Goal: Task Accomplishment & Management: Manage account settings

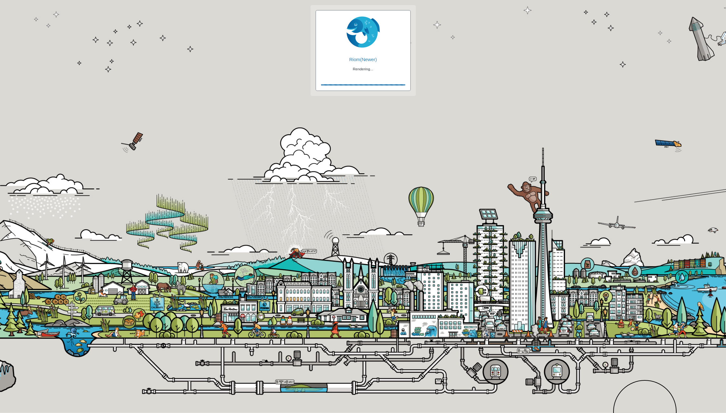
checkbox input "true"
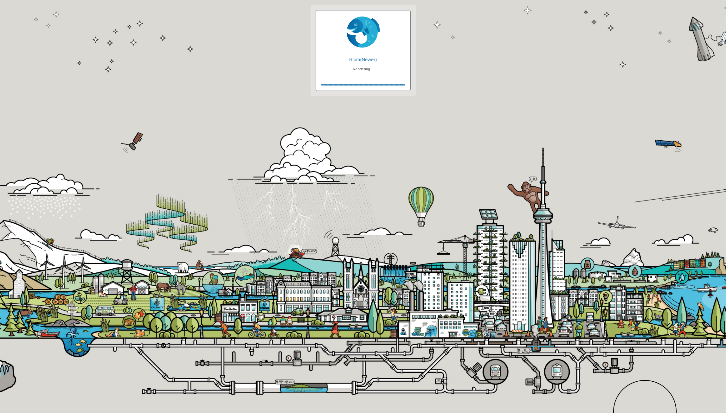
checkbox input "true"
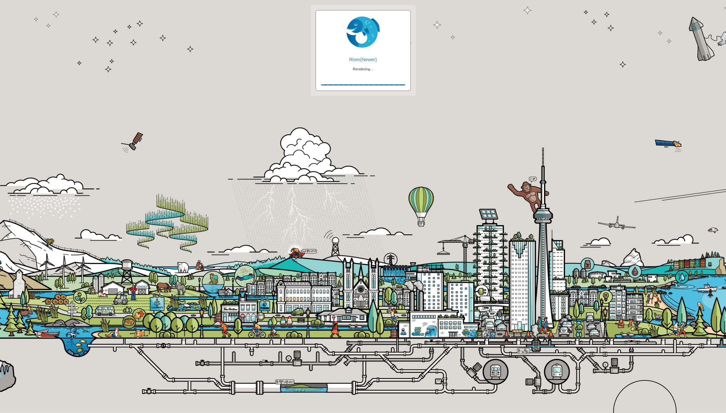
checkbox input "false"
checkbox input "true"
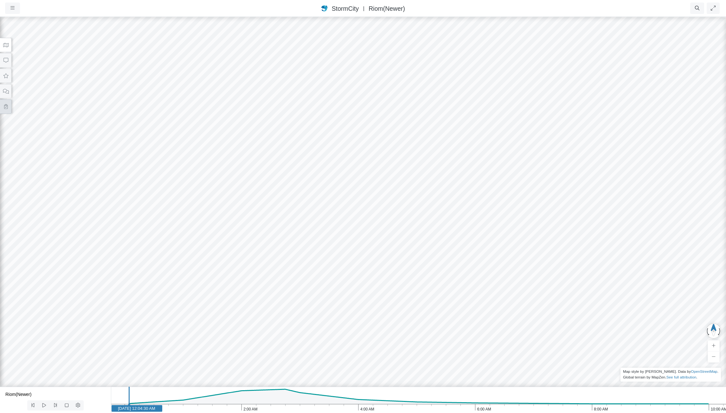
click at [6, 107] on icon at bounding box center [6, 106] width 6 height 5
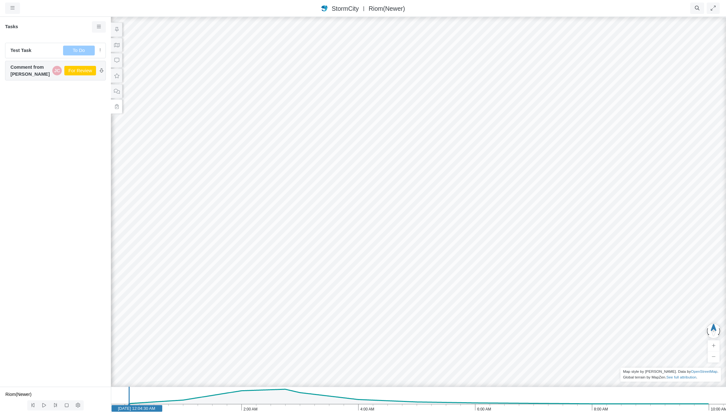
click at [38, 69] on span "Comment from Jesse Cluthe" at bounding box center [29, 71] width 39 height 14
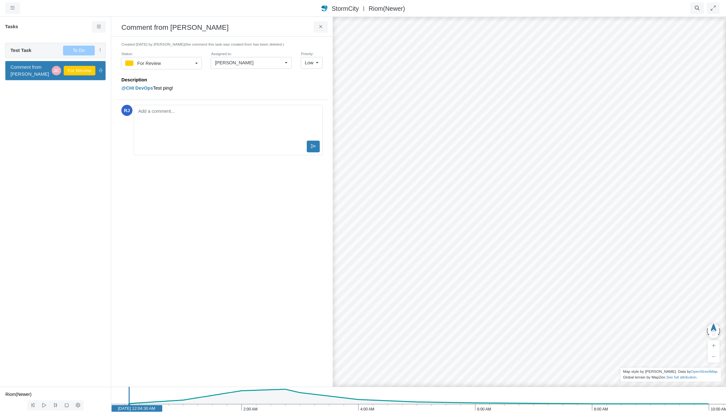
click at [45, 52] on span "Test Task" at bounding box center [34, 50] width 48 height 7
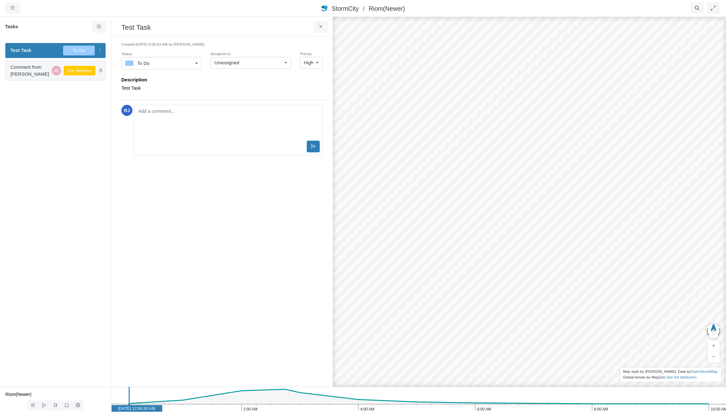
click at [41, 73] on span "Comment from Jesse Cluthe" at bounding box center [29, 71] width 39 height 14
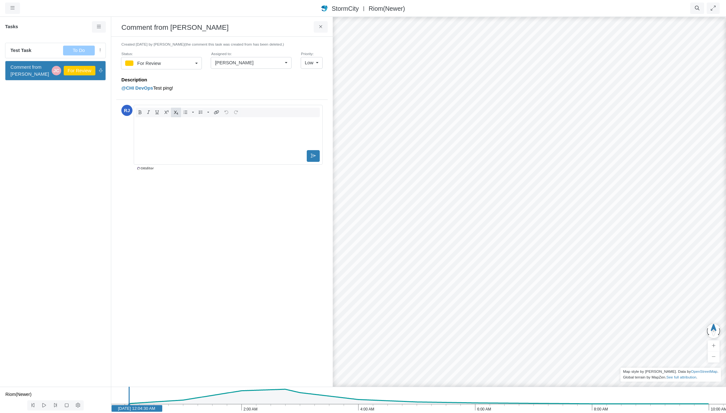
drag, startPoint x: 174, startPoint y: 111, endPoint x: 177, endPoint y: 113, distance: 3.7
click at [174, 111] on div "Toggle Dropdown Toggle Dropdown" at bounding box center [228, 135] width 189 height 60
click at [144, 121] on p "Here is my comment with formatting" at bounding box center [227, 121] width 177 height 7
click at [142, 112] on button "Editor toolbar" at bounding box center [140, 112] width 9 height 9
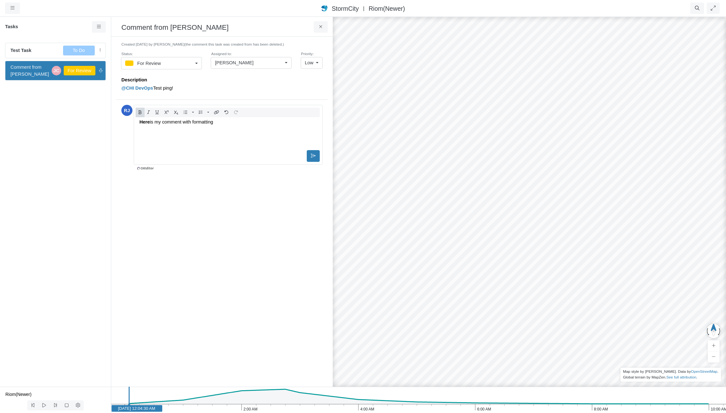
click at [152, 122] on p "Here is my comment with formatting" at bounding box center [227, 121] width 177 height 7
click at [150, 112] on icon "Editor toolbar" at bounding box center [148, 112] width 3 height 4
click at [159, 122] on p "Here is my comment with formatting" at bounding box center [227, 121] width 177 height 7
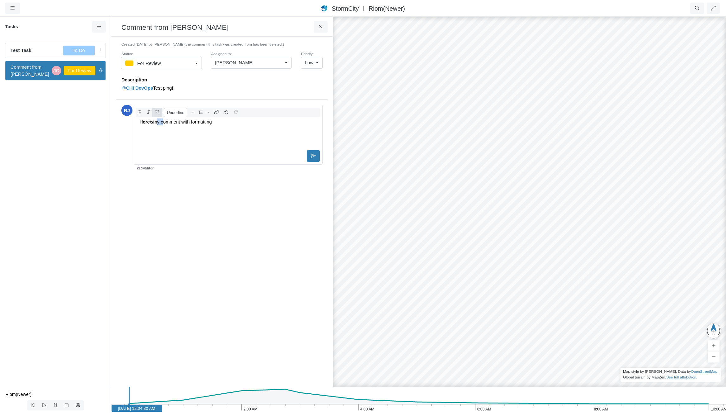
click at [157, 112] on icon "Editor toolbar" at bounding box center [156, 112] width 3 height 4
click at [219, 123] on p "Here is my comment with formatting" at bounding box center [227, 121] width 177 height 7
click at [186, 112] on icon "Editor toolbar" at bounding box center [185, 112] width 4 height 3
click at [314, 155] on icon at bounding box center [313, 155] width 5 height 5
click at [99, 28] on icon at bounding box center [99, 26] width 6 height 5
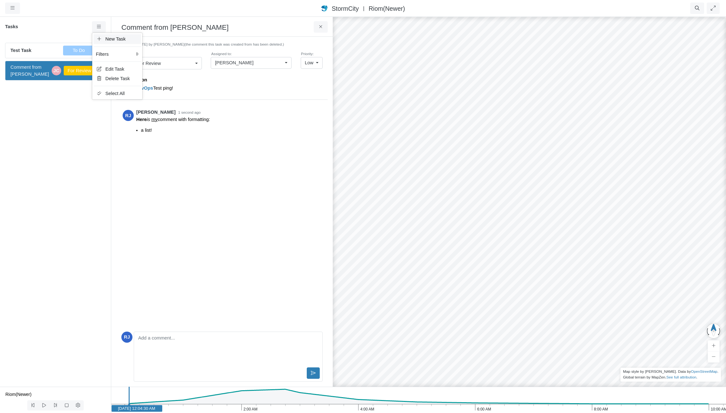
click at [105, 39] on span "New Task" at bounding box center [115, 38] width 20 height 5
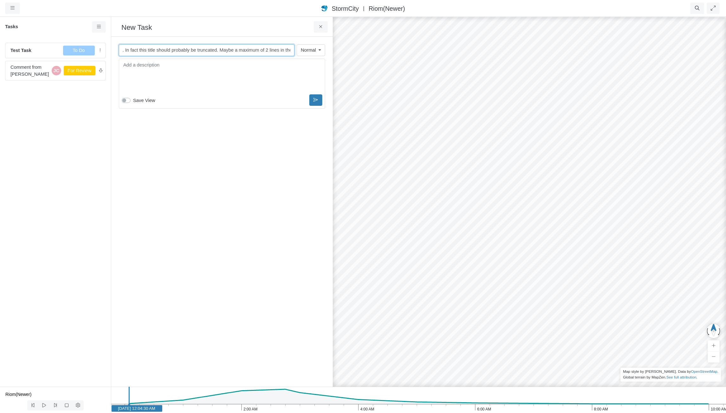
scroll to position [0, 85]
type input "Here is a new task with a very long title. In fact this title should probably b…"
click at [188, 72] on div "Editor editing area: main" at bounding box center [222, 77] width 200 height 32
drag, startPoint x: 565, startPoint y: 247, endPoint x: 497, endPoint y: 196, distance: 85.7
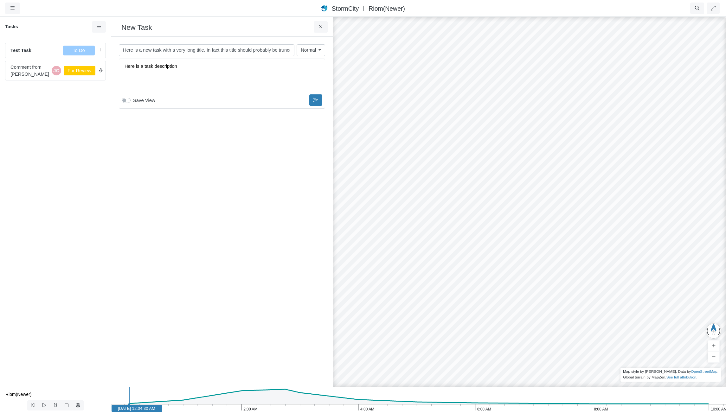
click at [497, 196] on div at bounding box center [529, 214] width 726 height 397
drag, startPoint x: 550, startPoint y: 247, endPoint x: 390, endPoint y: 129, distance: 199.3
click at [133, 100] on label "Save View" at bounding box center [144, 100] width 22 height 7
click at [127, 100] on input "Save View" at bounding box center [124, 100] width 5 height 6
checkbox input "true"
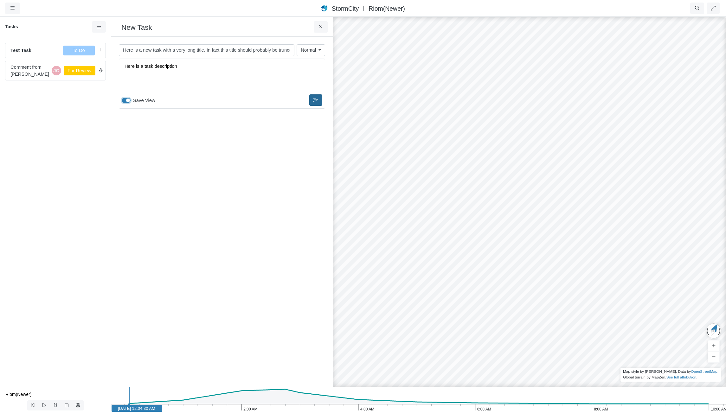
click at [313, 99] on icon at bounding box center [315, 100] width 5 height 5
checkbox input "false"
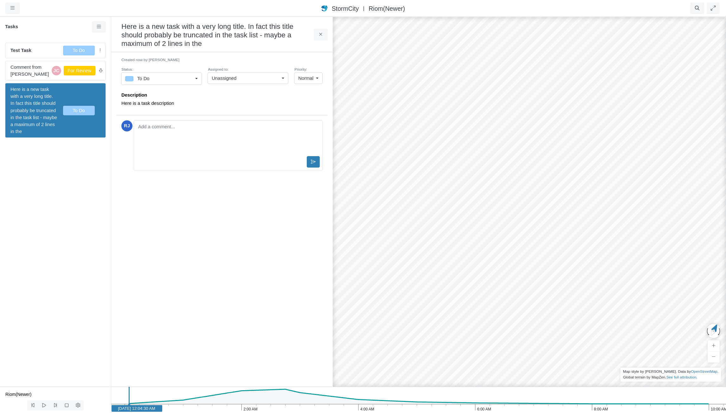
click at [188, 78] on div "To Do" at bounding box center [158, 79] width 67 height 8
click at [163, 112] on div "On Hold" at bounding box center [161, 114] width 73 height 8
click at [249, 79] on div "Unassigned" at bounding box center [245, 78] width 67 height 7
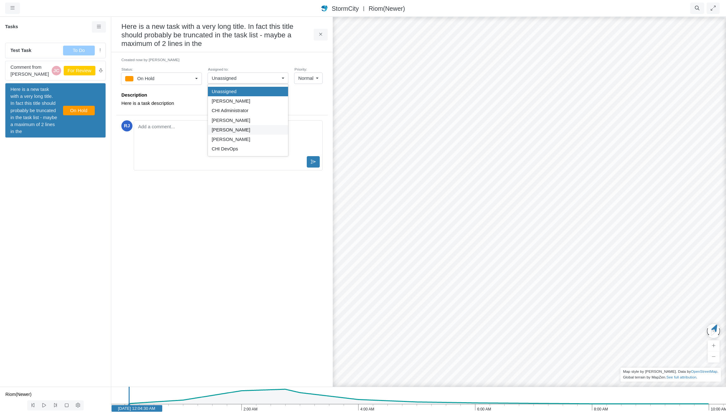
click at [236, 129] on span "[PERSON_NAME]" at bounding box center [231, 129] width 39 height 7
click at [280, 102] on p "Here is a task description" at bounding box center [220, 103] width 198 height 7
click at [322, 35] on icon at bounding box center [321, 34] width 6 height 5
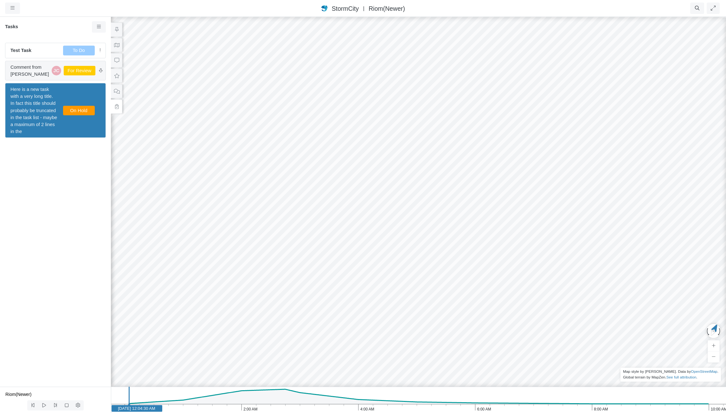
click at [38, 67] on span "Comment from Jesse Cluthe" at bounding box center [29, 71] width 39 height 14
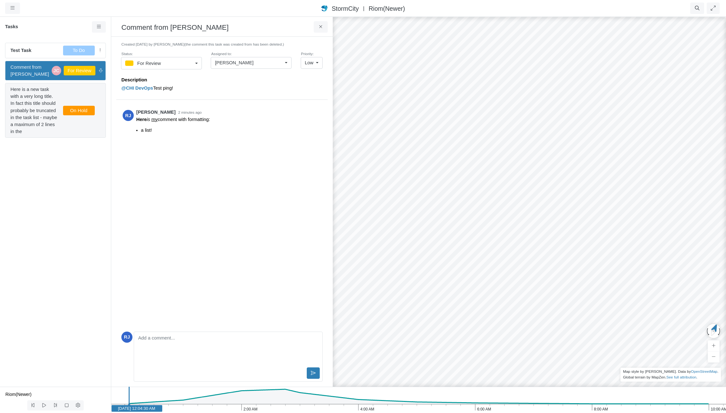
click at [39, 108] on span "Here is a new task with a very long title. In fact this title should probably b…" at bounding box center [34, 110] width 48 height 49
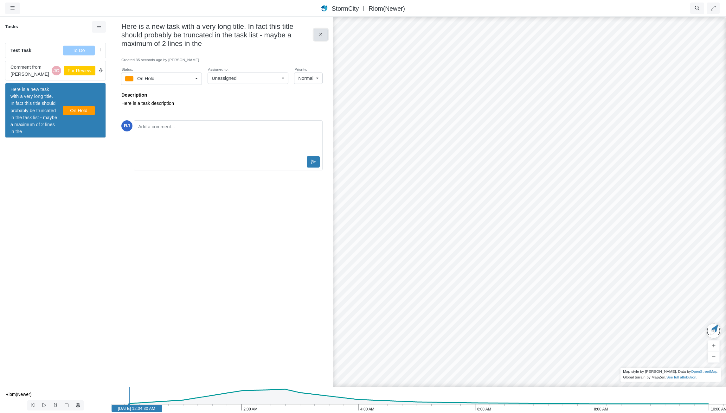
click at [320, 34] on icon at bounding box center [321, 34] width 6 height 5
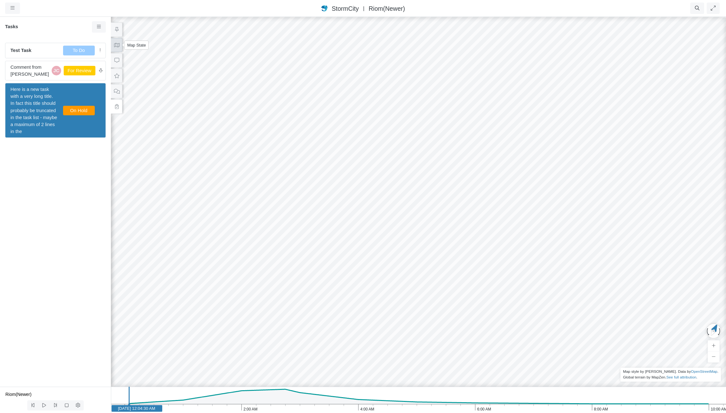
click at [116, 46] on icon at bounding box center [117, 45] width 6 height 5
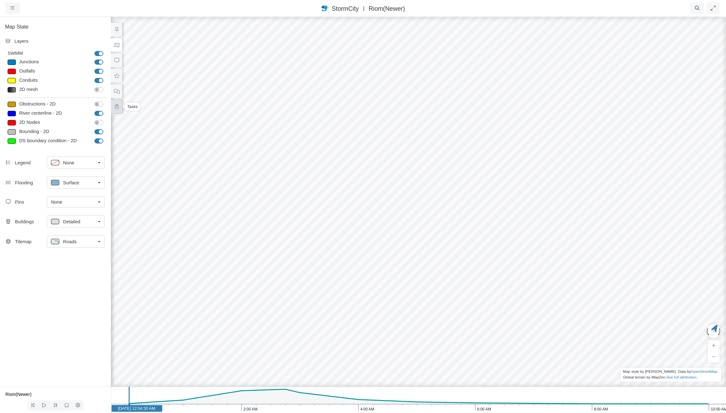
click at [116, 107] on icon at bounding box center [116, 106] width 3 height 5
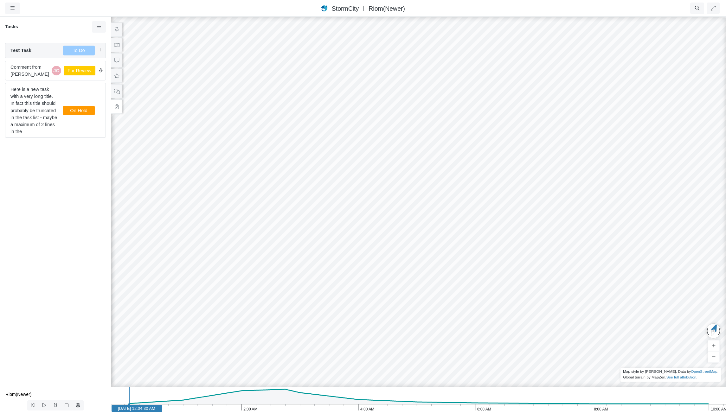
click at [33, 53] on span "Test Task" at bounding box center [34, 50] width 48 height 7
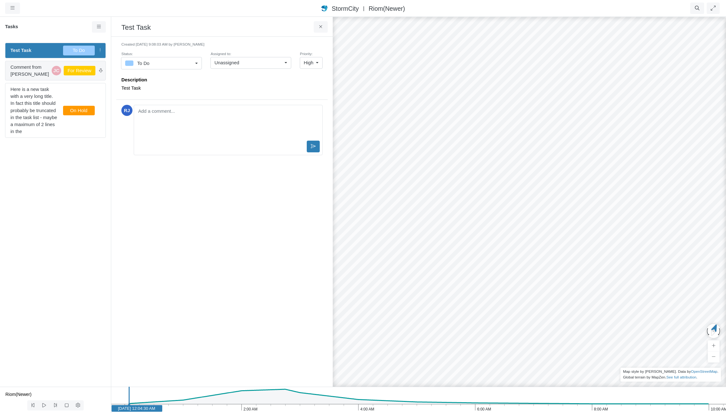
click at [32, 71] on span "Comment from Jesse Cluthe" at bounding box center [29, 71] width 39 height 14
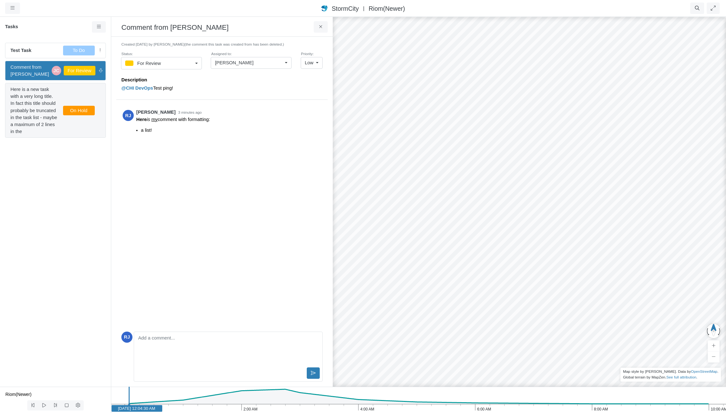
click at [40, 103] on span "Here is a new task with a very long title. In fact this title should probably b…" at bounding box center [34, 110] width 48 height 49
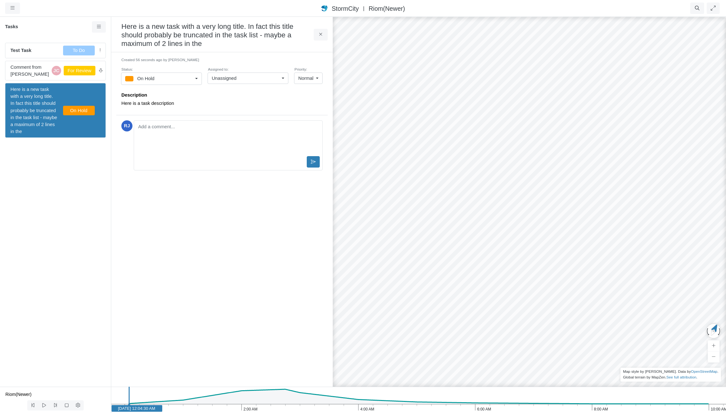
click at [267, 79] on div "Unassigned" at bounding box center [245, 78] width 67 height 7
click at [237, 120] on div "[PERSON_NAME]" at bounding box center [248, 120] width 73 height 7
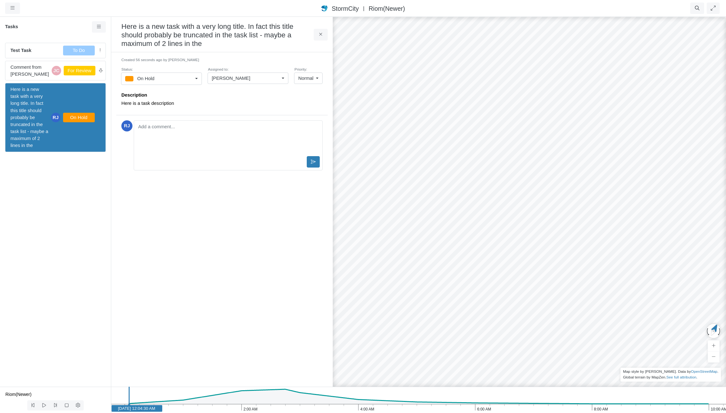
click at [258, 80] on div "[PERSON_NAME]" at bounding box center [245, 78] width 67 height 7
click at [243, 103] on div "[PERSON_NAME]" at bounding box center [248, 101] width 73 height 7
click at [252, 80] on div "[PERSON_NAME]" at bounding box center [245, 78] width 67 height 7
click at [238, 129] on span "[PERSON_NAME]" at bounding box center [231, 129] width 39 height 7
click at [248, 79] on div "[PERSON_NAME]" at bounding box center [245, 78] width 67 height 7
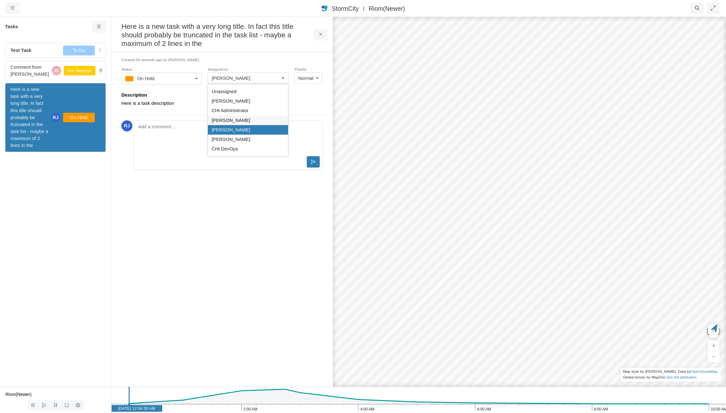
click at [233, 118] on span "[PERSON_NAME]" at bounding box center [231, 120] width 39 height 7
click at [231, 77] on span "[PERSON_NAME]" at bounding box center [231, 78] width 39 height 7
click at [231, 90] on span "Unassigned" at bounding box center [224, 91] width 25 height 7
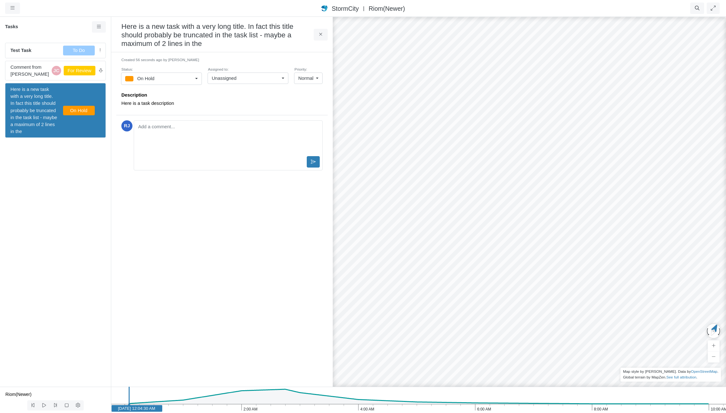
click at [235, 77] on span "Unassigned" at bounding box center [224, 78] width 25 height 7
click at [229, 100] on span "[PERSON_NAME]" at bounding box center [231, 101] width 39 height 7
click at [235, 80] on span "[PERSON_NAME]" at bounding box center [231, 78] width 39 height 7
click at [230, 109] on span "CHI Administrator" at bounding box center [230, 110] width 37 height 7
click at [236, 79] on span "CHI Administrator" at bounding box center [230, 78] width 37 height 7
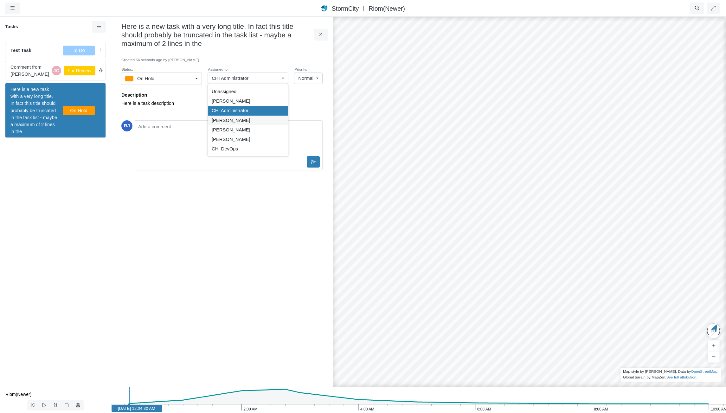
click at [226, 121] on span "[PERSON_NAME]" at bounding box center [231, 120] width 39 height 7
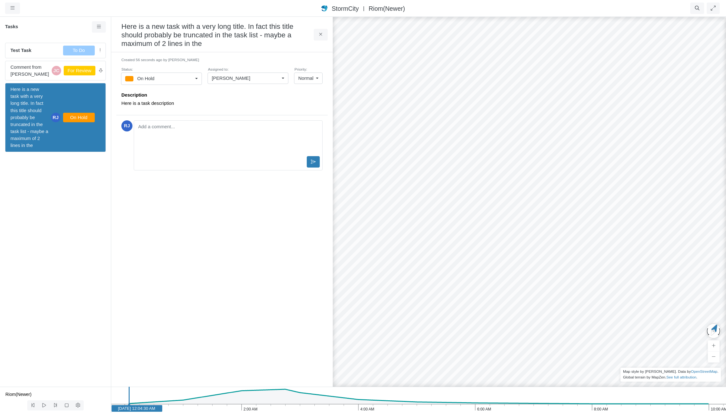
click at [277, 202] on div "Created 56 seconds ago by Rob James Status: On Hold To Do In Progress On Hold F…" at bounding box center [221, 219] width 211 height 324
click at [208, 42] on h3 "Here is a new task with a very long title. In fact this title should probably b…" at bounding box center [217, 34] width 192 height 27
click at [203, 44] on h3 "Here is a new task with a very long title. In fact this title should probably b…" at bounding box center [217, 34] width 192 height 27
click at [194, 43] on h3 "Here is a new task with a very long title. In fact this title should probably b…" at bounding box center [217, 34] width 192 height 27
click at [200, 43] on h3 "Here is a new task with a very long title. In fact this title should probably b…" at bounding box center [217, 34] width 192 height 27
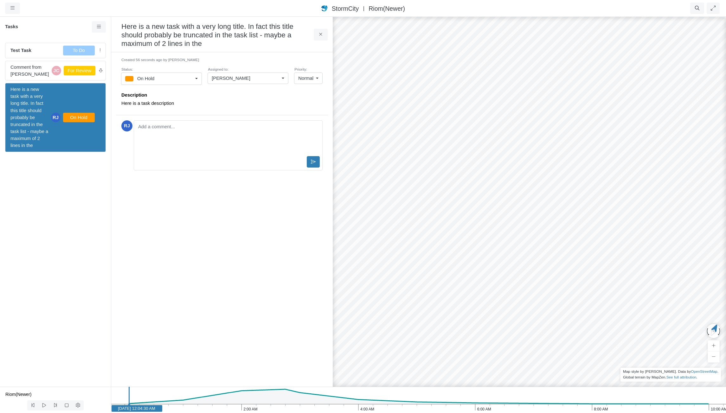
click at [210, 43] on h3 "Here is a new task with a very long title. In fact this title should probably b…" at bounding box center [217, 34] width 192 height 27
click at [219, 30] on h3 "Here is a new task with a very long title. In fact this title should probably b…" at bounding box center [217, 34] width 192 height 27
click at [219, 38] on h3 "Here is a new task with a very long title. In fact this title should probably b…" at bounding box center [217, 34] width 192 height 27
click at [279, 34] on h3 "Here is a new task with a very long title. In fact this title should probably b…" at bounding box center [217, 34] width 192 height 27
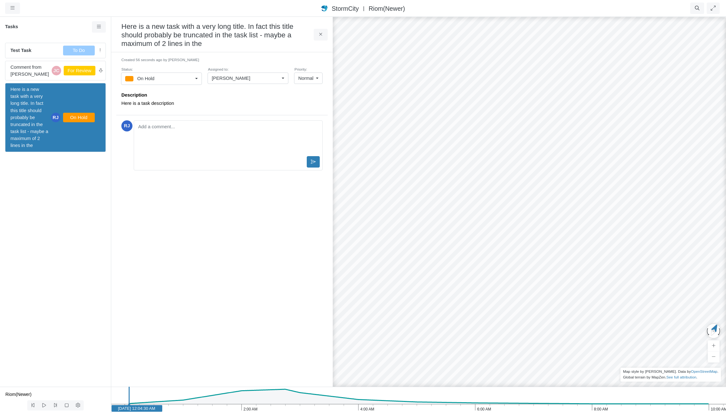
click at [230, 108] on div "Description Here is a task description" at bounding box center [221, 101] width 201 height 28
click at [152, 103] on p "Here is a task description" at bounding box center [220, 103] width 198 height 7
click at [37, 96] on span "Here is a new task with a very long title. In fact this title should probably b…" at bounding box center [29, 117] width 38 height 63
click at [173, 102] on p "Here is a task description" at bounding box center [220, 103] width 198 height 7
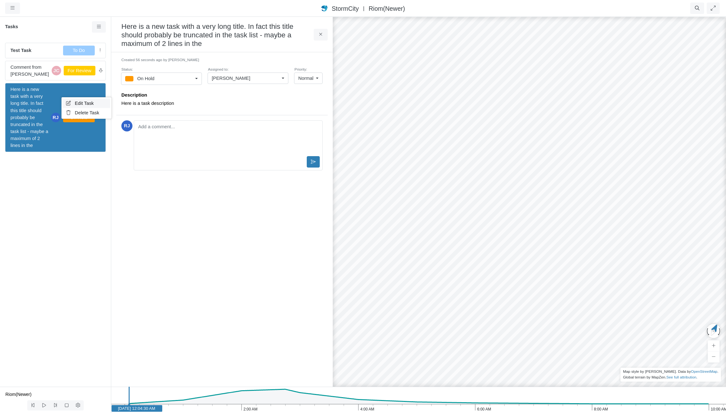
click at [85, 101] on span "Edit Task" at bounding box center [84, 103] width 19 height 5
type input "Here is a new task with a very long title. In fact this title should probably b…"
checkbox input "true"
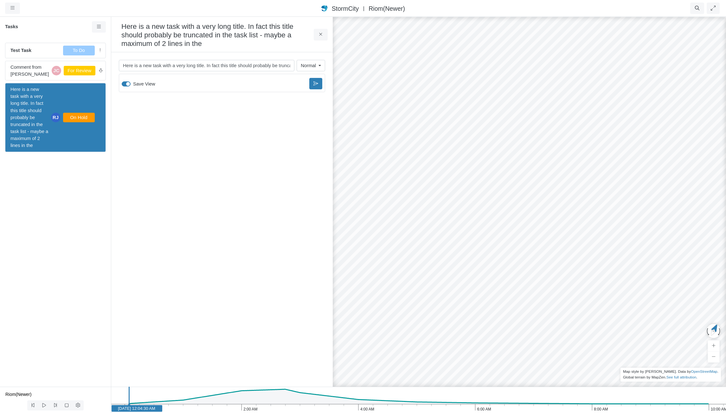
click at [311, 67] on span "Normal" at bounding box center [308, 65] width 15 height 7
click at [323, 34] on icon at bounding box center [321, 34] width 6 height 5
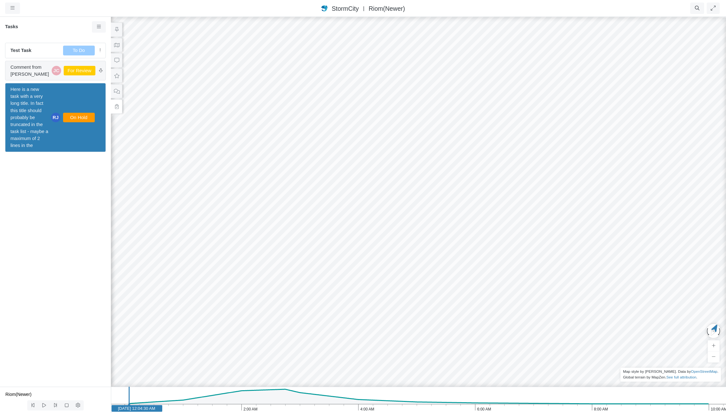
click at [34, 70] on span "Comment from Jesse Cluthe" at bounding box center [29, 71] width 39 height 14
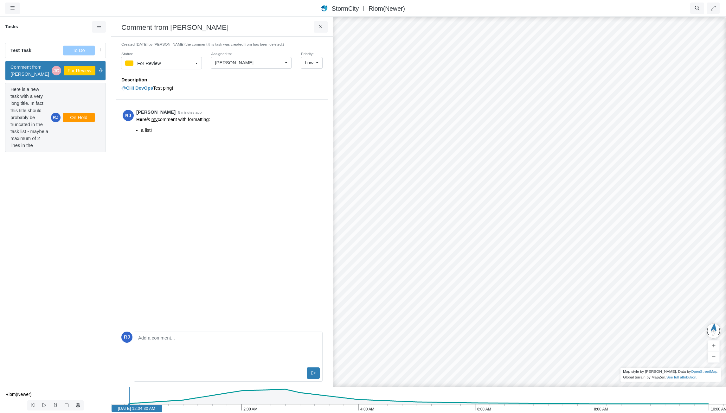
click at [39, 108] on span "Here is a new task with a very long title. In fact this title should probably b…" at bounding box center [29, 117] width 38 height 63
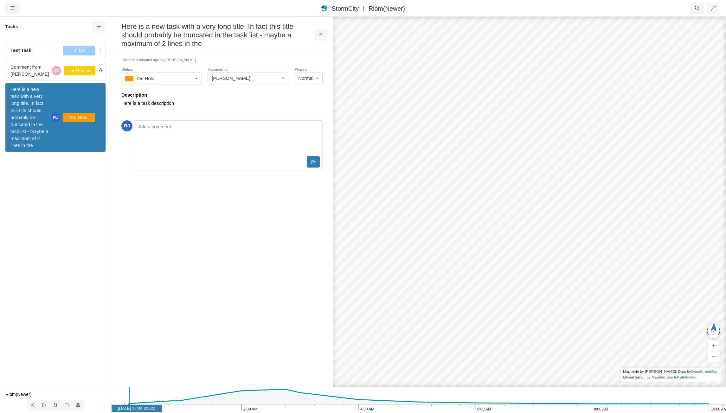
click at [175, 105] on p "Here is a task description" at bounding box center [220, 103] width 198 height 7
click at [197, 41] on h3 "Here is a new task with a very long title. In fact this title should probably b…" at bounding box center [217, 34] width 192 height 27
click at [180, 104] on p "Here is a task description" at bounding box center [220, 103] width 198 height 7
click at [100, 24] on link at bounding box center [99, 26] width 14 height 11
click at [98, 27] on icon at bounding box center [99, 26] width 4 height 3
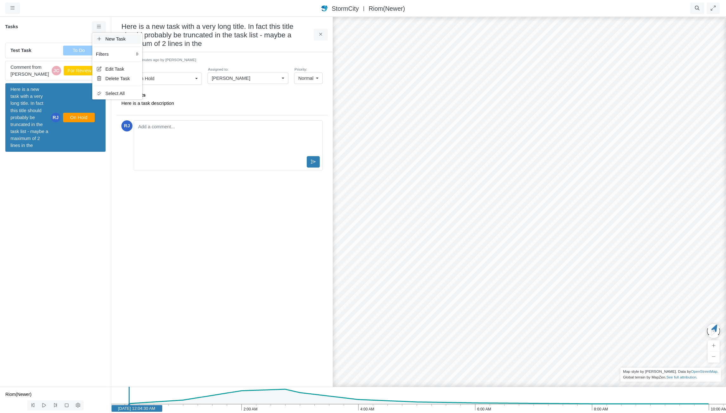
click at [105, 37] on span "New Task" at bounding box center [115, 38] width 20 height 5
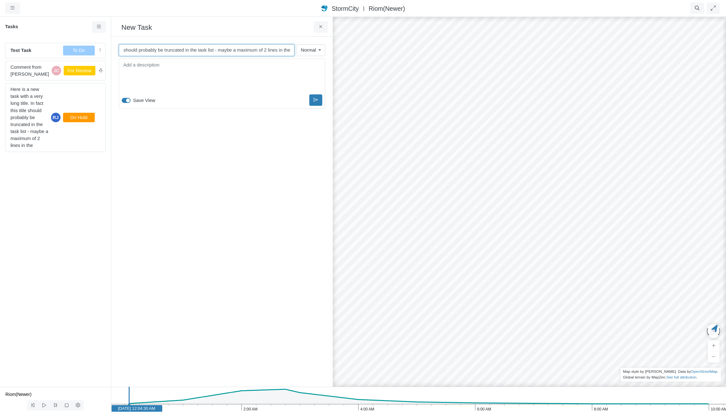
click at [156, 50] on input "Here is a new task with a very long title. In fact this title should probably b…" at bounding box center [206, 49] width 175 height 11
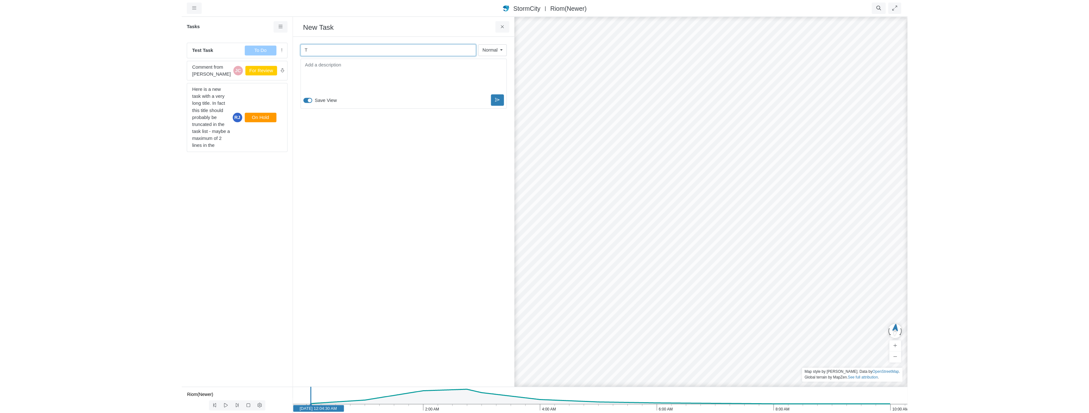
scroll to position [0, 0]
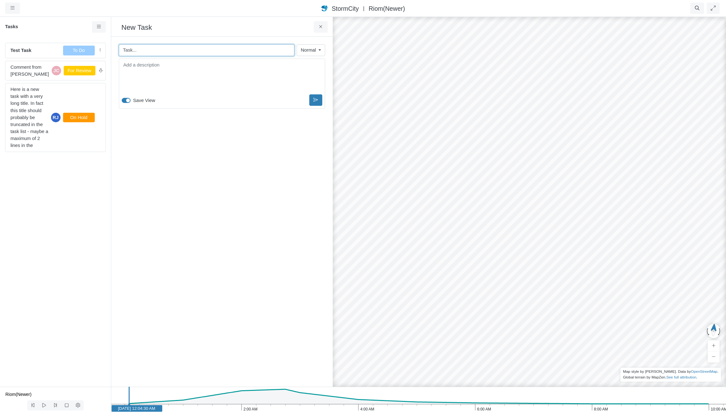
type input "Task..."
click at [265, 68] on div "Toggle Dropdown Toggle Dropdown" at bounding box center [222, 84] width 206 height 50
click at [318, 109] on button at bounding box center [315, 109] width 13 height 11
checkbox input "false"
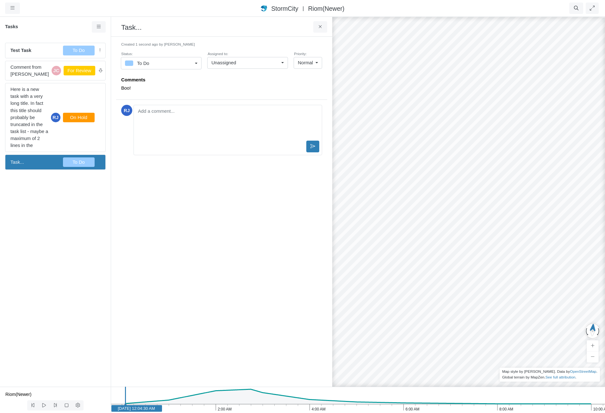
click at [311, 61] on span "Normal" at bounding box center [305, 62] width 15 height 7
click at [284, 63] on link "Unassigned" at bounding box center [247, 62] width 81 height 11
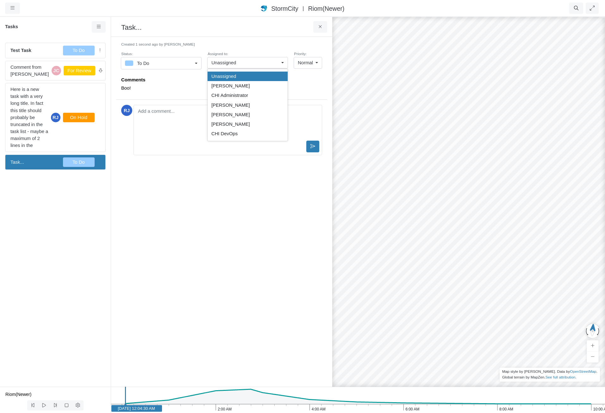
click at [197, 63] on link "To Do" at bounding box center [161, 63] width 81 height 12
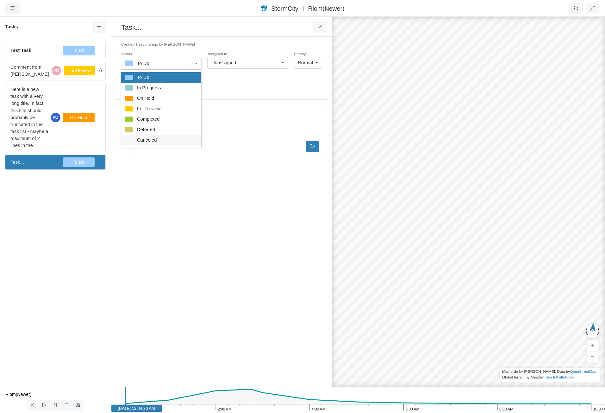
click at [143, 140] on span "Canceled" at bounding box center [147, 139] width 20 height 7
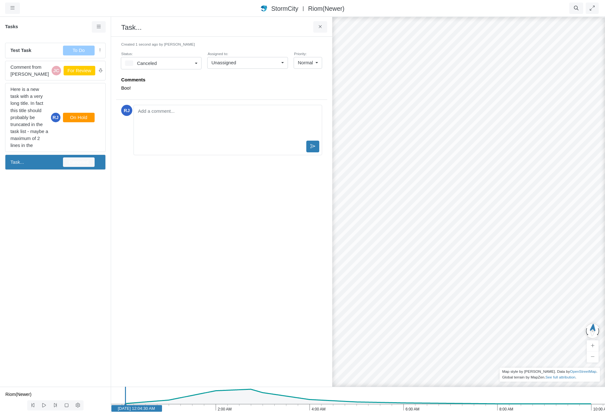
click at [180, 87] on p "Boo!" at bounding box center [220, 88] width 198 height 7
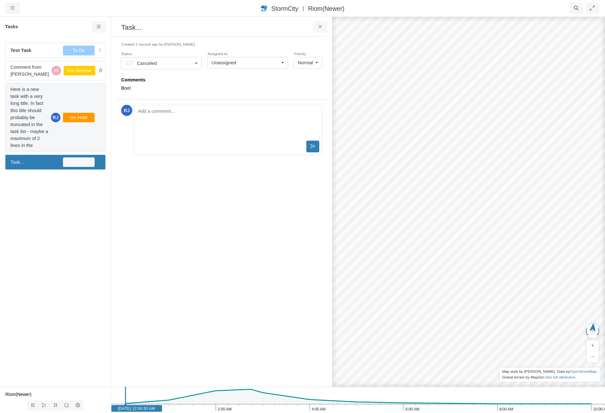
click at [90, 133] on div "Here is a new task with a very long title. In fact this title should probably b…" at bounding box center [55, 117] width 101 height 69
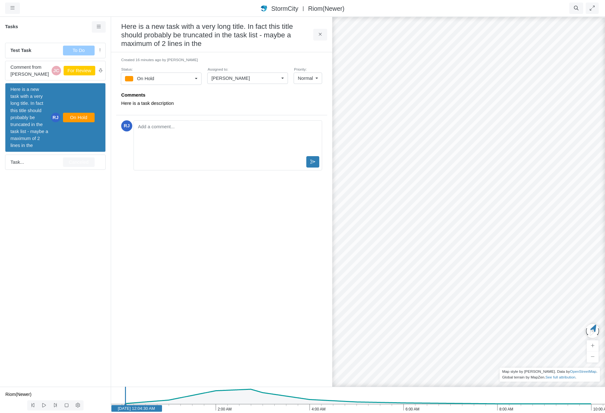
click at [197, 78] on link "On Hold" at bounding box center [161, 79] width 81 height 12
click at [226, 214] on div "Created 16 minutes ago by Rob James Status: On Hold Assigned to: Rob James Unas…" at bounding box center [221, 219] width 211 height 324
click at [37, 71] on span "Comment from Jesse Cluthe" at bounding box center [29, 71] width 39 height 14
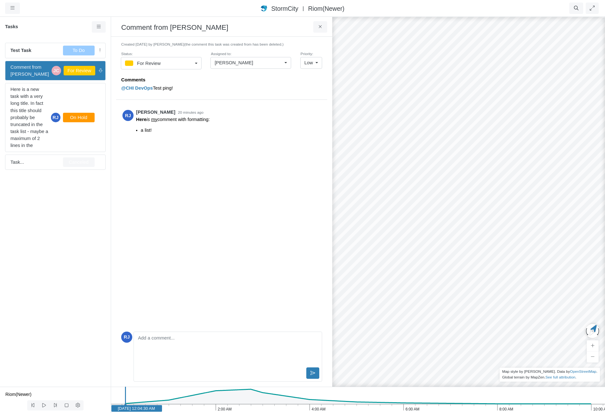
click at [246, 63] on div "[PERSON_NAME]" at bounding box center [248, 62] width 67 height 7
click at [236, 104] on span "[PERSON_NAME]" at bounding box center [234, 105] width 39 height 7
click at [241, 64] on div "Unassigned" at bounding box center [248, 62] width 67 height 7
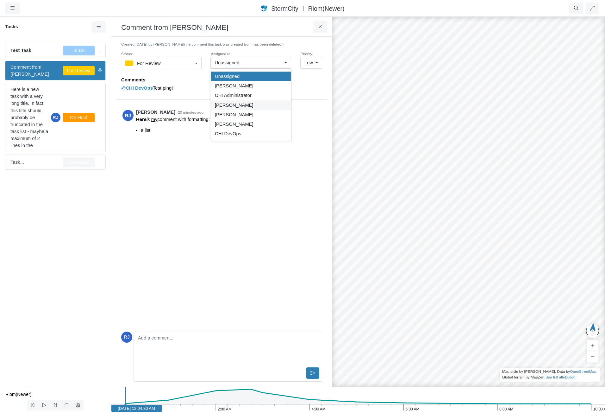
click at [236, 103] on span "[PERSON_NAME]" at bounding box center [234, 105] width 39 height 7
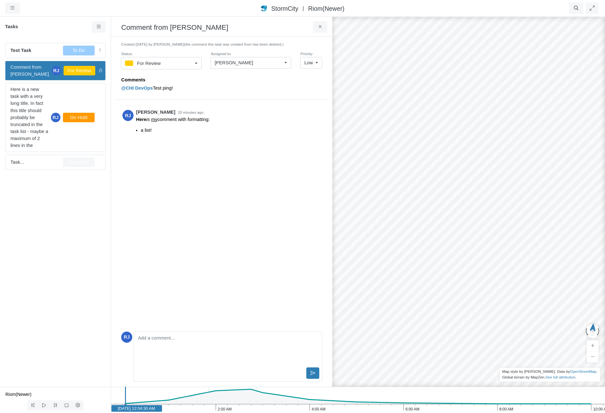
click at [236, 64] on span "[PERSON_NAME]" at bounding box center [234, 62] width 39 height 7
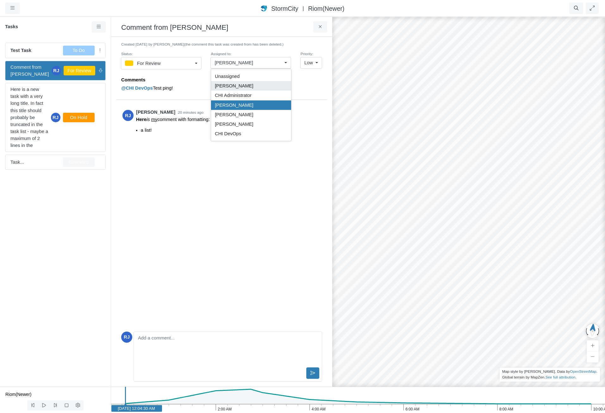
click at [235, 86] on span "[PERSON_NAME]" at bounding box center [234, 85] width 39 height 7
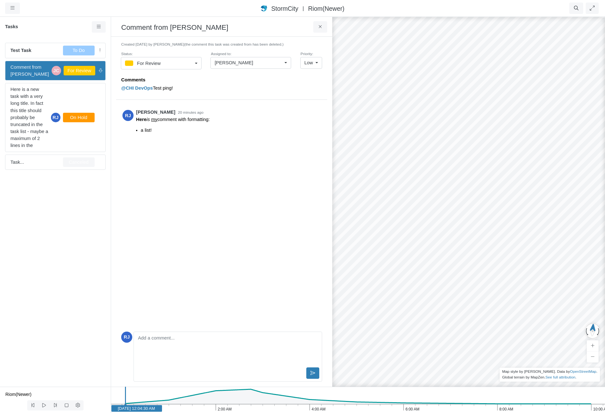
click at [241, 64] on div "[PERSON_NAME]" at bounding box center [248, 62] width 67 height 7
click at [239, 75] on div "Unassigned" at bounding box center [251, 76] width 73 height 7
click at [243, 63] on div "Unassigned" at bounding box center [248, 62] width 67 height 7
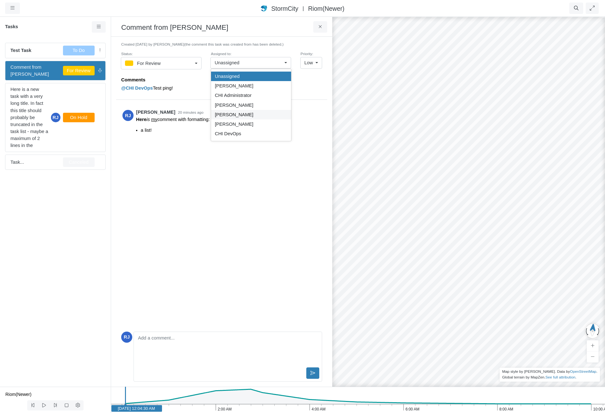
click at [236, 115] on span "[PERSON_NAME]" at bounding box center [234, 114] width 39 height 7
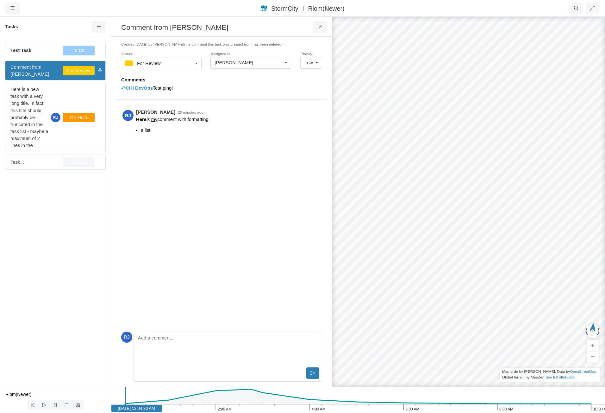
click at [242, 63] on span "[PERSON_NAME]" at bounding box center [234, 62] width 39 height 7
click at [231, 124] on span "[PERSON_NAME]" at bounding box center [234, 124] width 39 height 7
click at [233, 61] on span "[PERSON_NAME]" at bounding box center [234, 62] width 39 height 7
click at [229, 105] on span "[PERSON_NAME]" at bounding box center [234, 105] width 39 height 7
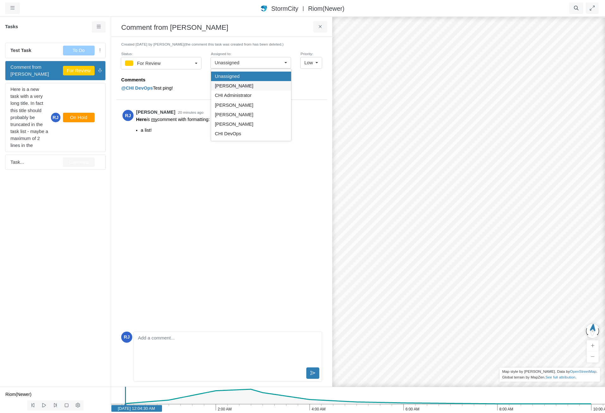
click at [234, 86] on span "[PERSON_NAME]" at bounding box center [234, 85] width 39 height 7
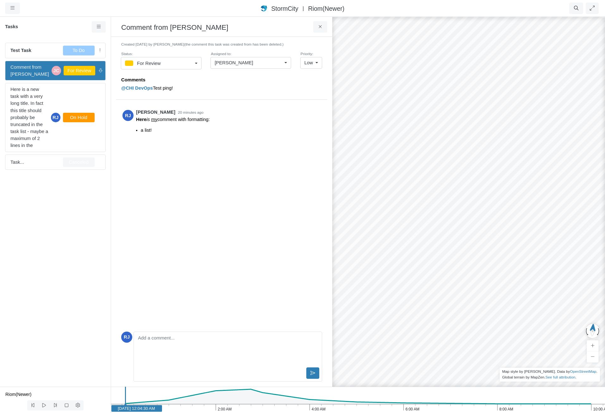
click at [190, 62] on div "For Review" at bounding box center [158, 63] width 67 height 8
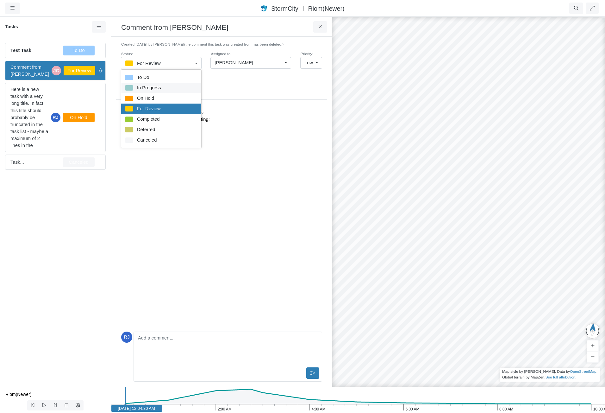
click at [149, 87] on span "In Progress" at bounding box center [149, 87] width 24 height 7
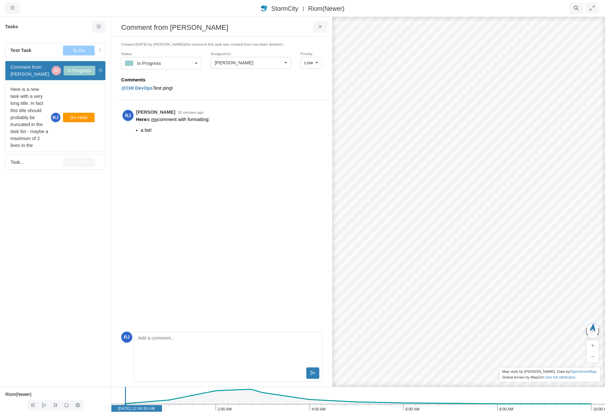
click at [307, 66] on span "Low" at bounding box center [309, 62] width 9 height 7
click at [309, 94] on span "High" at bounding box center [310, 95] width 10 height 7
click at [307, 64] on span "High" at bounding box center [309, 62] width 10 height 7
click at [304, 84] on span "Normal" at bounding box center [310, 85] width 15 height 7
click at [283, 168] on div "RJ Rob James 20 minutes ago Here is my comment with formatting: a list!" at bounding box center [221, 215] width 201 height 226
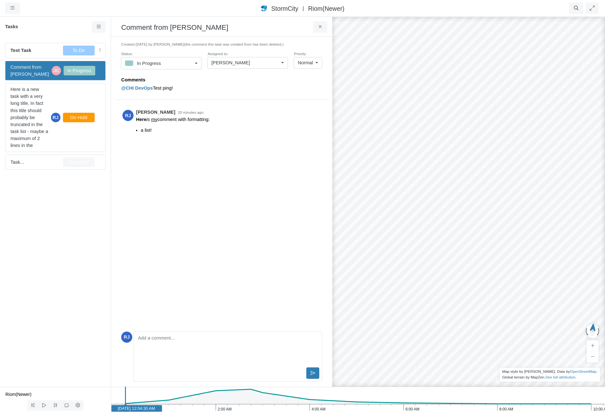
click at [292, 218] on div "RJ Rob James 20 minutes ago Here is my comment with formatting: a list!" at bounding box center [221, 215] width 201 height 226
drag, startPoint x: 281, startPoint y: 45, endPoint x: 177, endPoint y: 47, distance: 103.9
click at [177, 47] on small "Created yesterday by Jesse Cluthe (the comment this task was created from has b…" at bounding box center [221, 45] width 201 height 6
copy span "(the comment this task was created from has been deleted.)"
click at [126, 80] on p "Comments" at bounding box center [220, 79] width 198 height 7
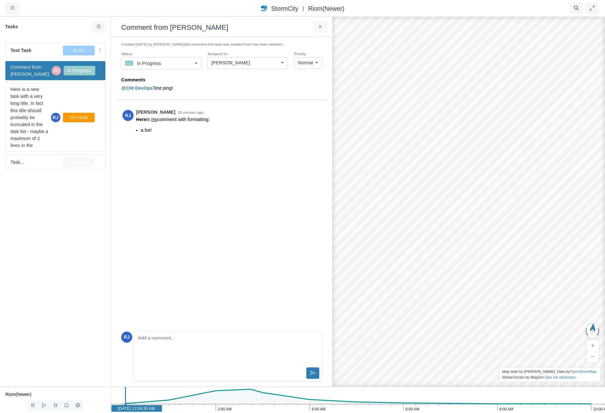
click at [153, 81] on p "Comments" at bounding box center [220, 79] width 198 height 7
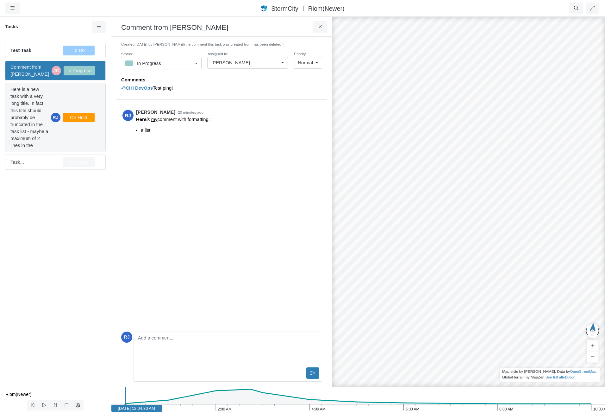
click at [79, 98] on div "Here is a new task with a very long title. In fact this title should probably b…" at bounding box center [55, 117] width 101 height 69
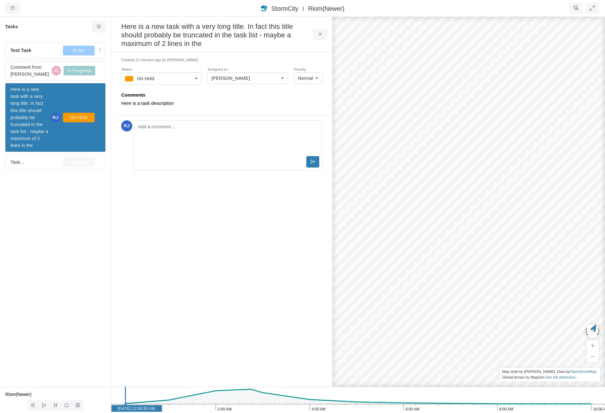
click at [149, 78] on span "On Hold" at bounding box center [145, 78] width 17 height 7
click at [152, 144] on span "Deferred" at bounding box center [146, 145] width 18 height 7
click at [90, 72] on div "In Progress" at bounding box center [80, 71] width 32 height 10
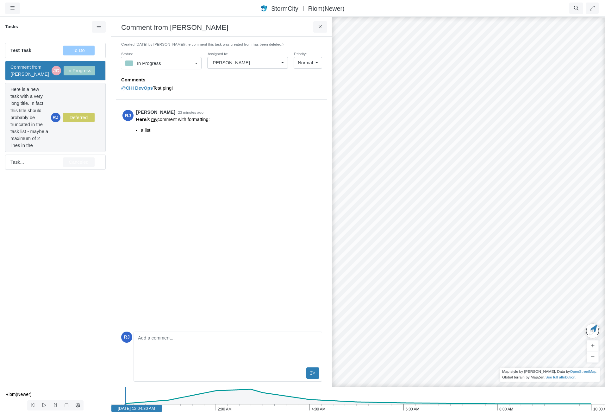
click at [90, 104] on div "Here is a new task with a very long title. In fact this title should probably b…" at bounding box center [55, 117] width 101 height 69
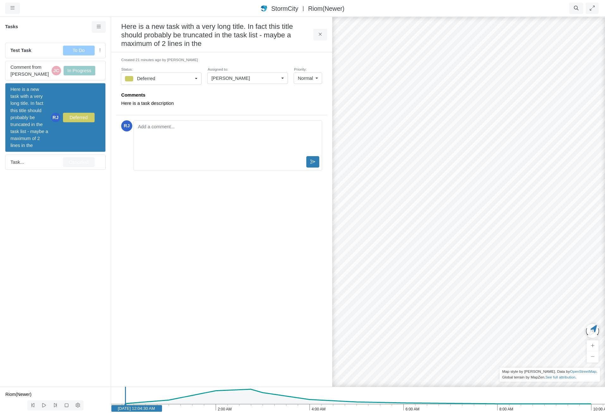
click at [162, 79] on div "Deferred" at bounding box center [158, 79] width 67 height 8
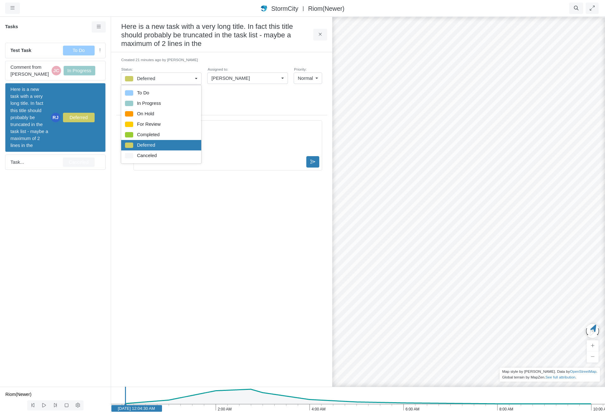
click at [249, 49] on div "Here is a new task with a very long title. In fact this title should probably b…" at bounding box center [221, 34] width 221 height 36
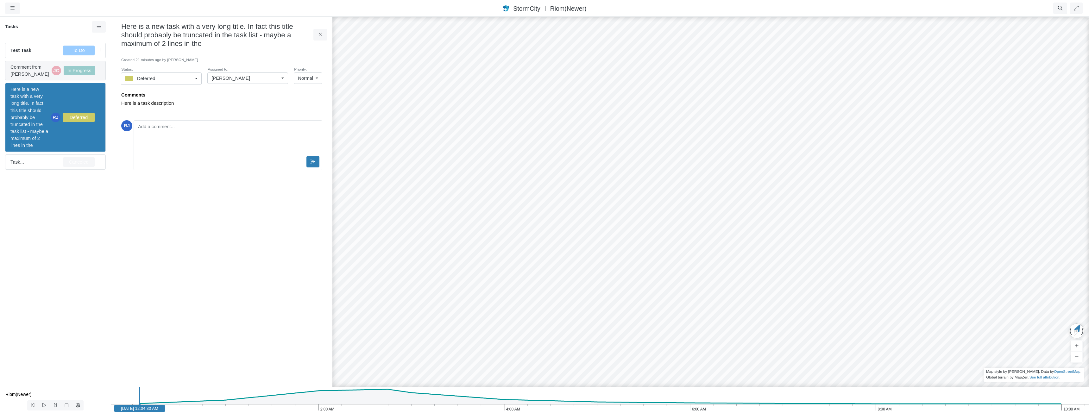
click at [33, 71] on span "Comment from Jesse Cluthe" at bounding box center [29, 71] width 39 height 14
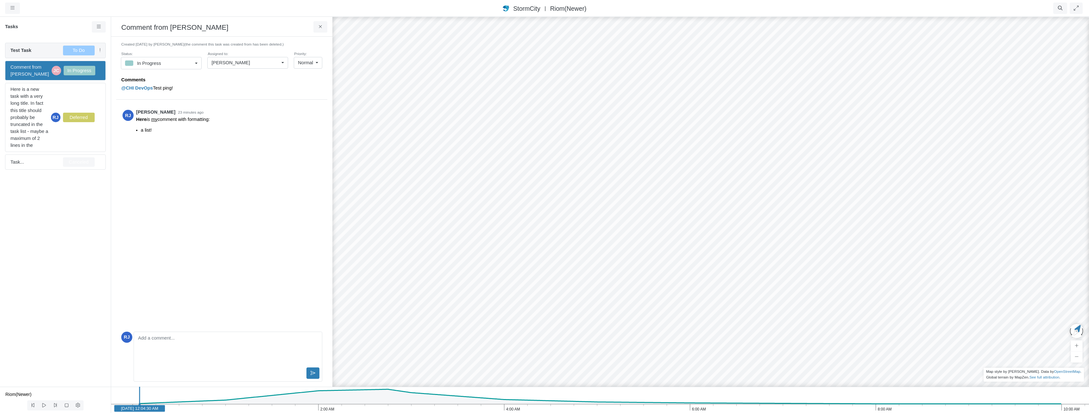
click at [38, 52] on span "Test Task" at bounding box center [34, 50] width 48 height 7
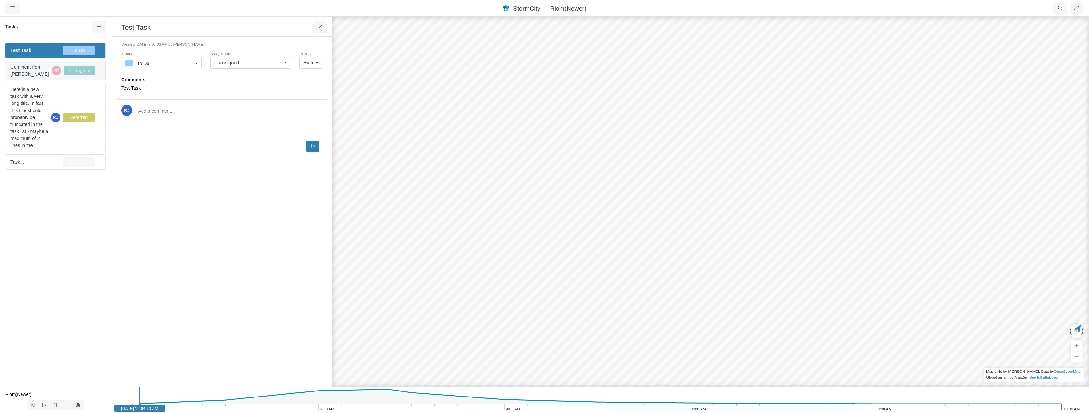
click at [34, 72] on span "Comment from Jesse Cluthe" at bounding box center [29, 71] width 39 height 14
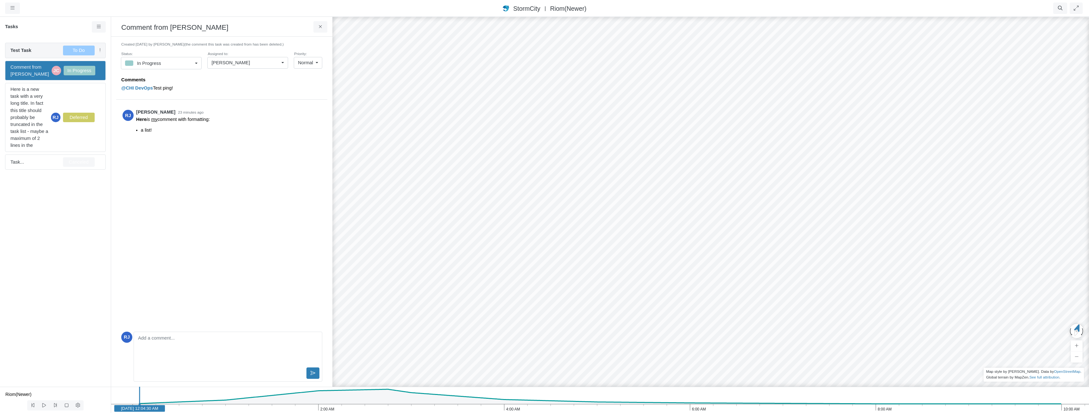
click at [37, 50] on span "Test Task" at bounding box center [34, 50] width 48 height 7
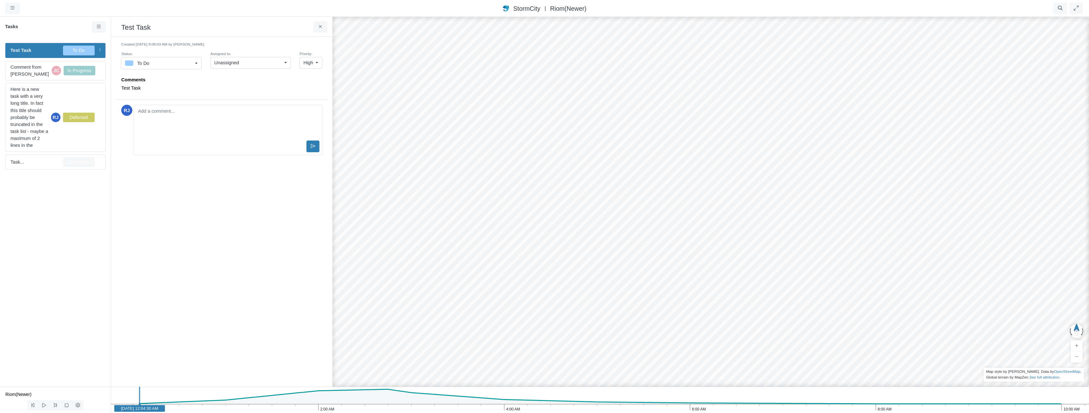
click at [308, 62] on span "High" at bounding box center [309, 62] width 10 height 7
click at [308, 85] on span "Normal" at bounding box center [310, 85] width 15 height 7
click at [33, 68] on span "Comment from Jesse Cluthe" at bounding box center [29, 71] width 39 height 14
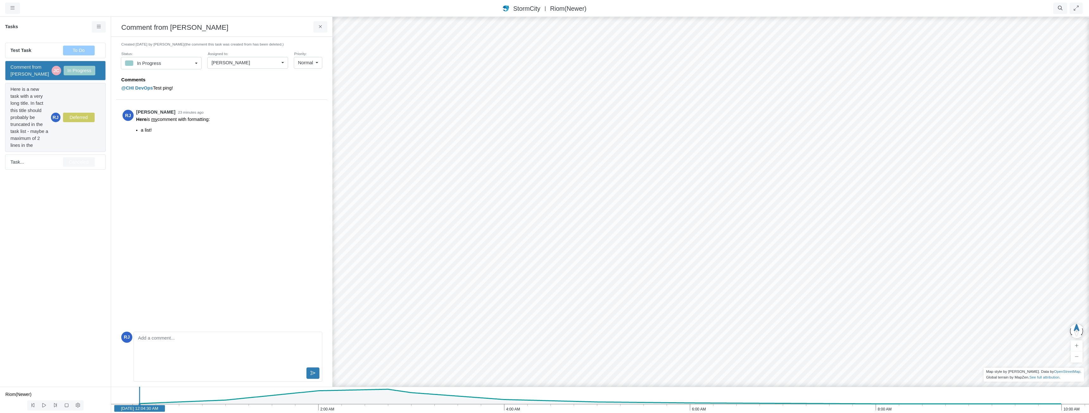
click at [22, 109] on span "Here is a new task with a very long title. In fact this title should probably b…" at bounding box center [29, 117] width 38 height 63
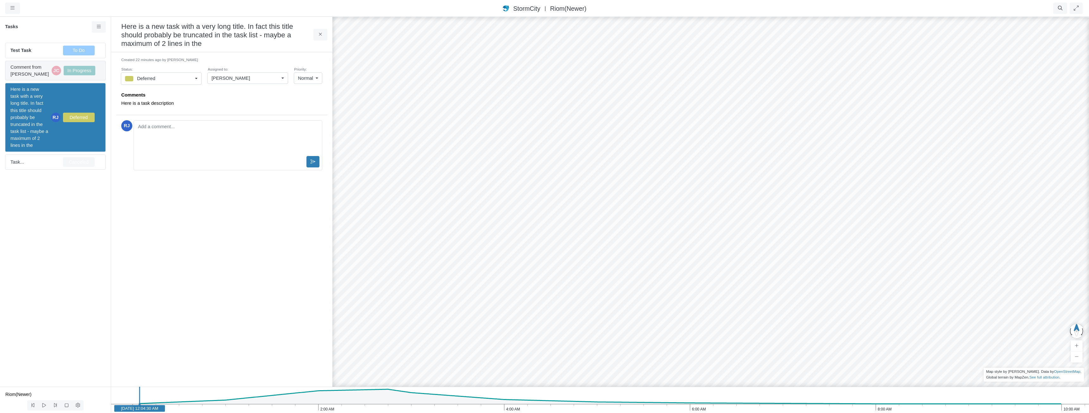
click at [31, 62] on div "Comment from Jesse Cluthe JC In Progress" at bounding box center [55, 71] width 101 height 20
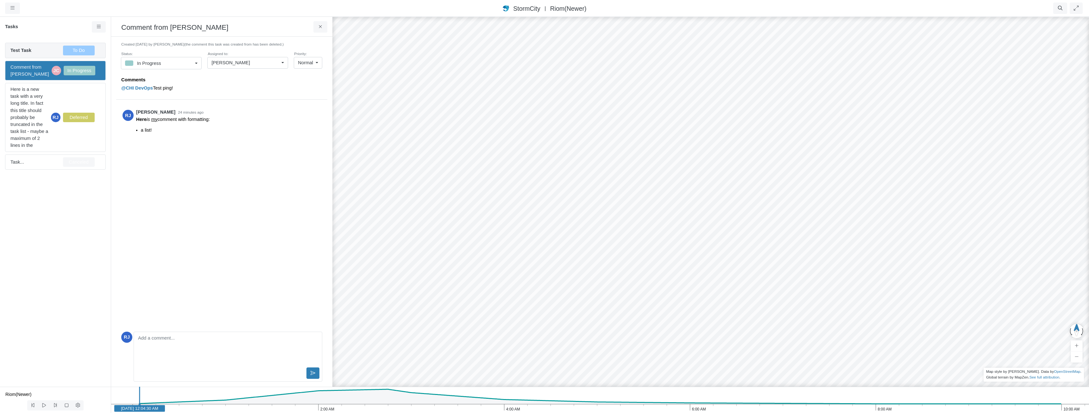
click at [34, 48] on span "Test Task" at bounding box center [34, 50] width 48 height 7
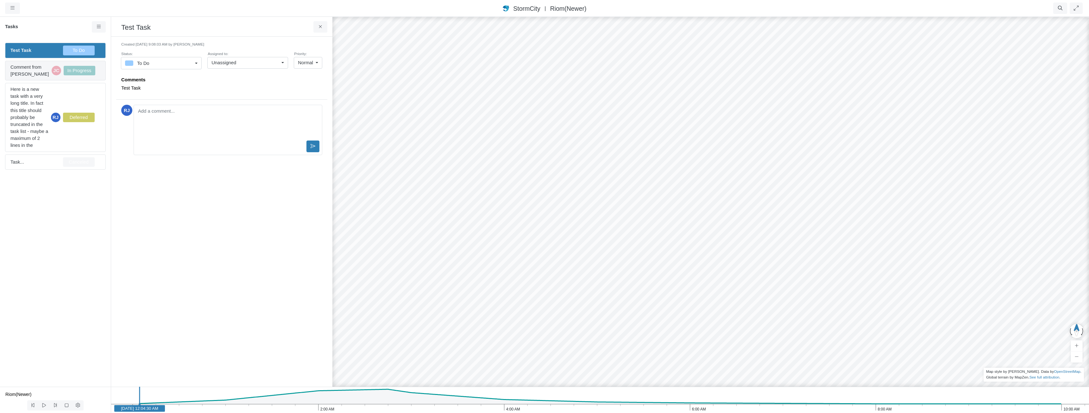
click at [31, 70] on span "Comment from Jesse Cluthe" at bounding box center [29, 71] width 39 height 14
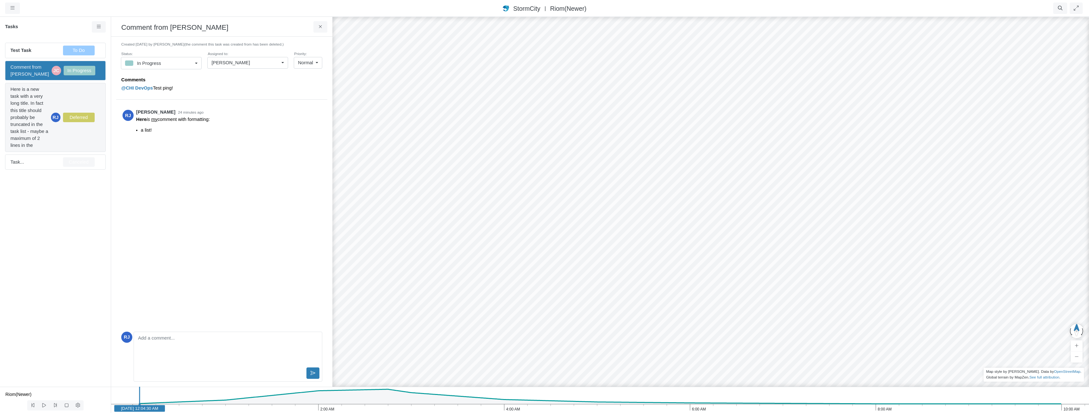
click at [33, 106] on span "Here is a new task with a very long title. In fact this title should probably b…" at bounding box center [29, 117] width 38 height 63
